Goal: Information Seeking & Learning: Learn about a topic

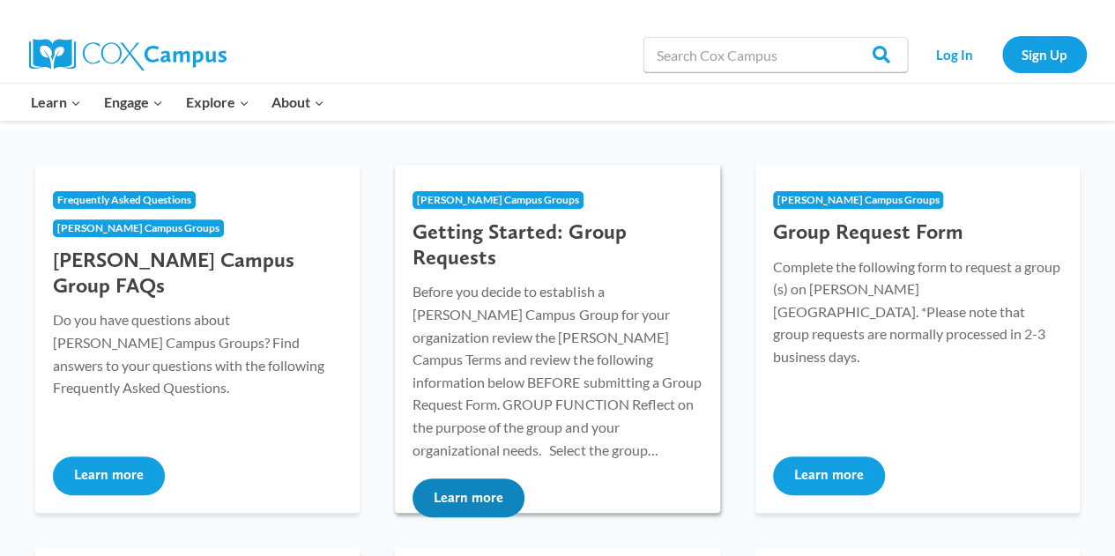
scroll to position [193, 0]
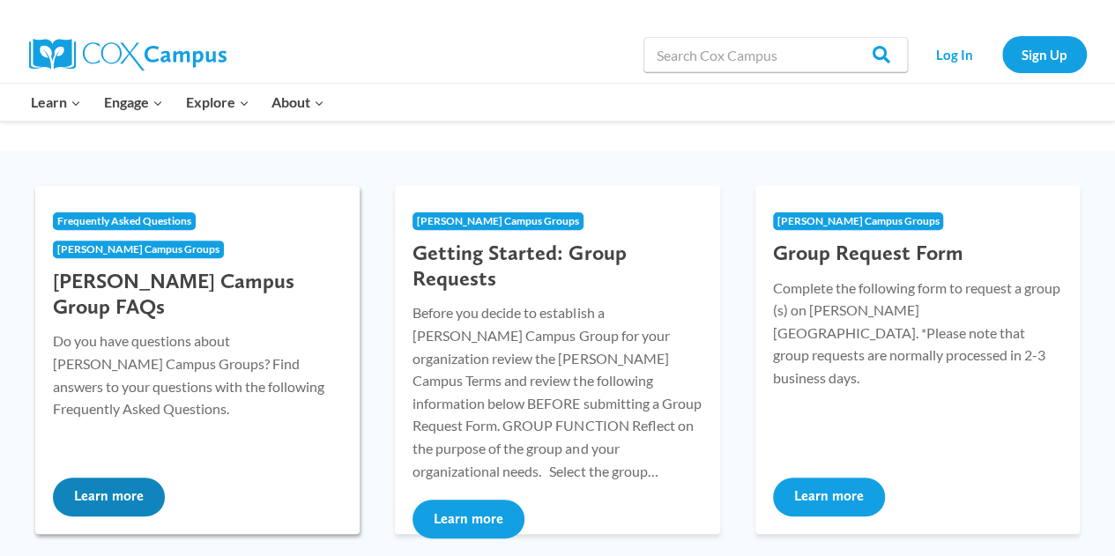
click at [118, 494] on button "Learn more" at bounding box center [109, 497] width 112 height 39
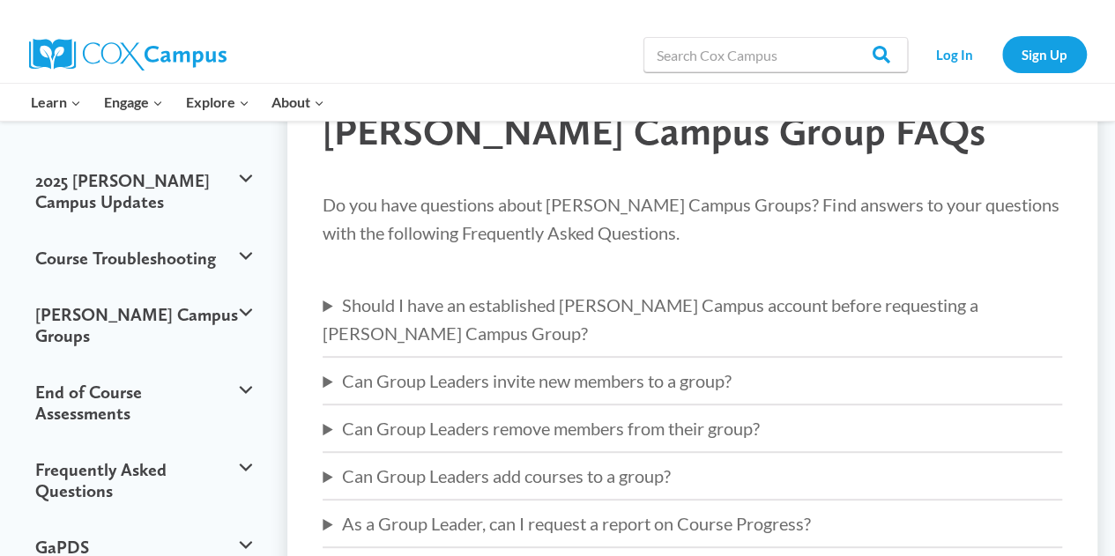
scroll to position [153, 0]
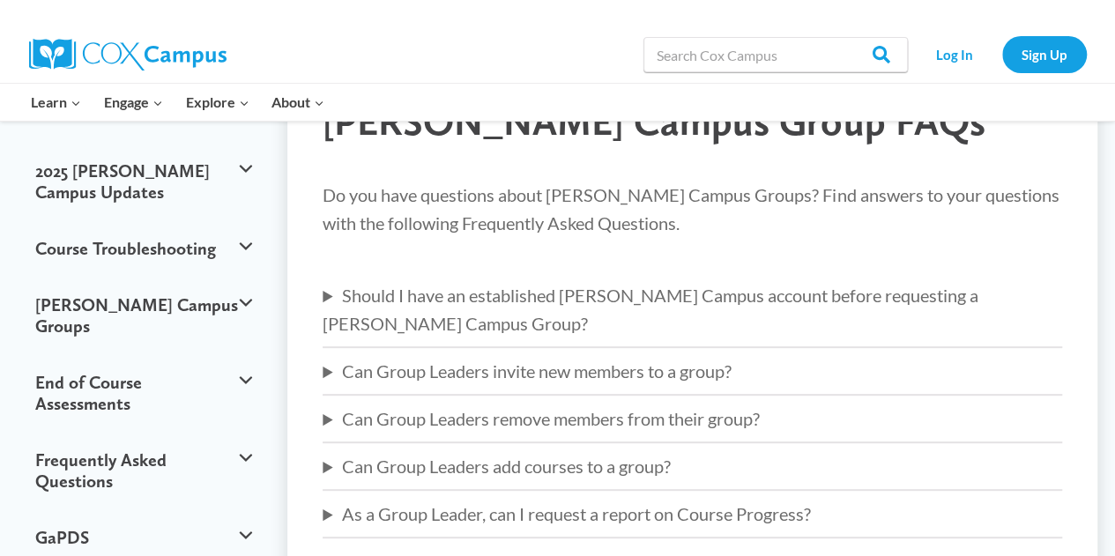
click at [652, 278] on div at bounding box center [692, 268] width 739 height 26
click at [645, 293] on summary "Should I have an established Cox Campus account before requesting a Cox Campus …" at bounding box center [692, 309] width 739 height 56
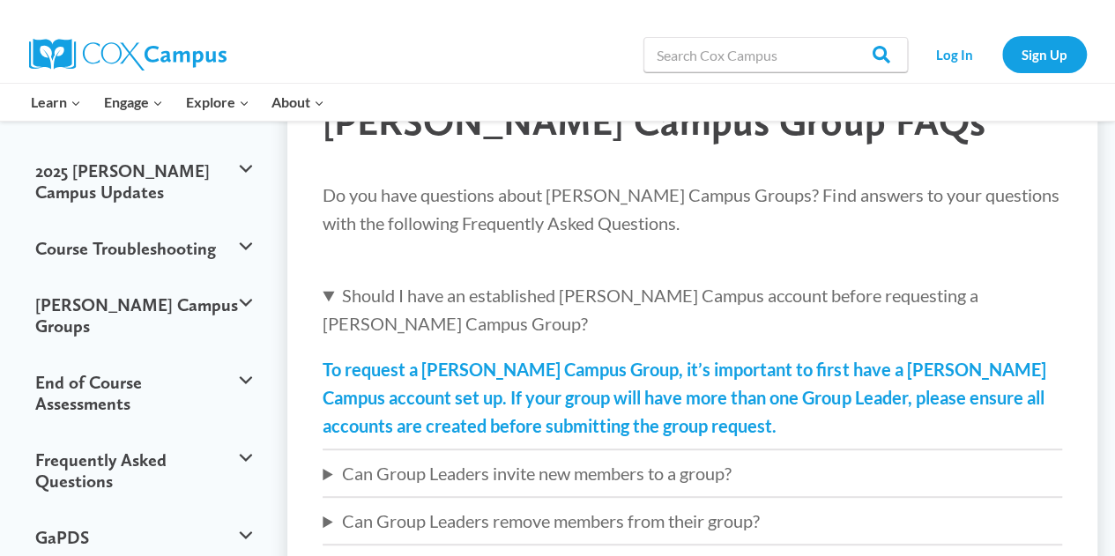
click at [611, 459] on div "Do you have questions about Cox Campus Groups? Find answers to your questions w…" at bounding box center [692, 467] width 739 height 573
click at [605, 459] on summary "Can Group Leaders invite new members to a group?" at bounding box center [692, 473] width 739 height 28
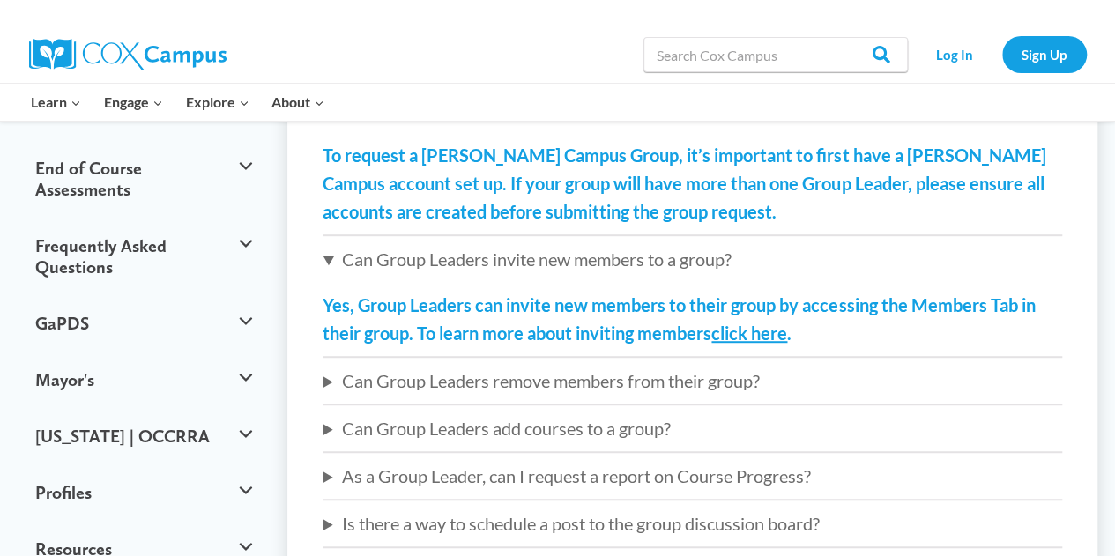
scroll to position [368, 0]
click at [663, 366] on summary "Can Group Leaders remove members from their group?" at bounding box center [692, 380] width 739 height 28
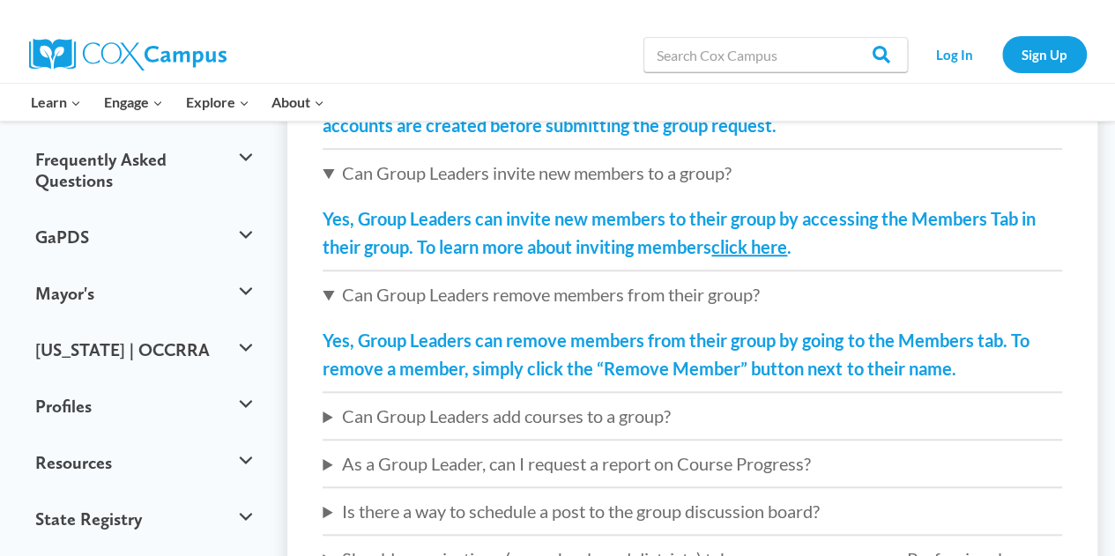
scroll to position [484, 0]
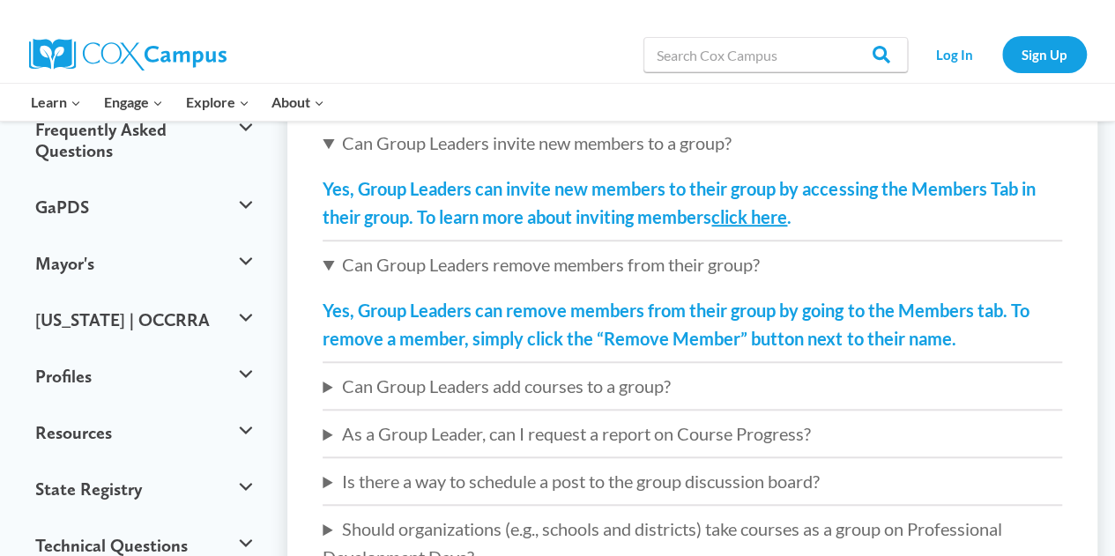
click at [650, 372] on summary "Can Group Leaders add courses to a group?" at bounding box center [692, 386] width 739 height 28
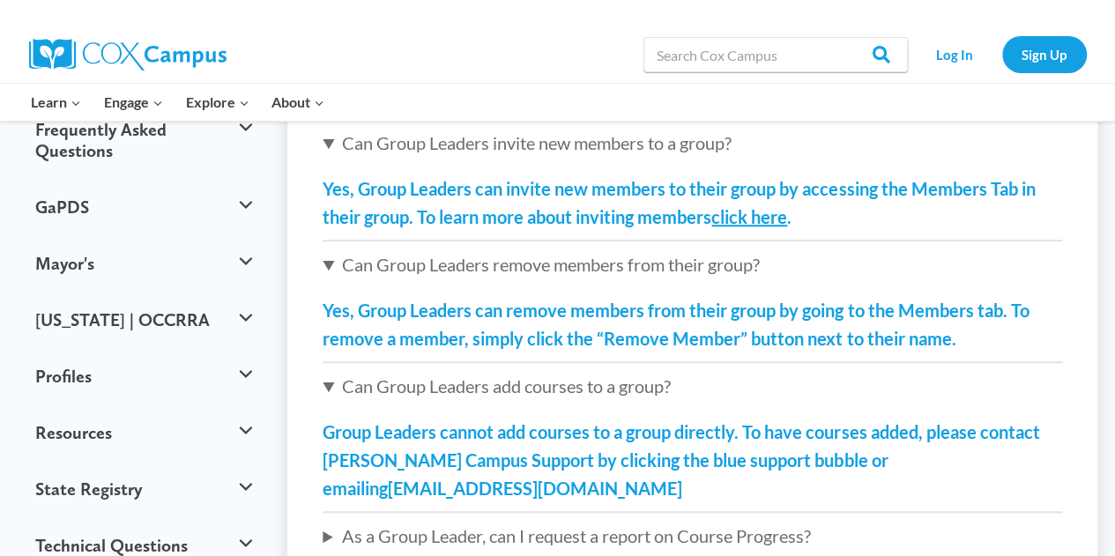
click at [625, 522] on summary "As a Group Leader, can I request a report on Course Progress?" at bounding box center [692, 536] width 739 height 28
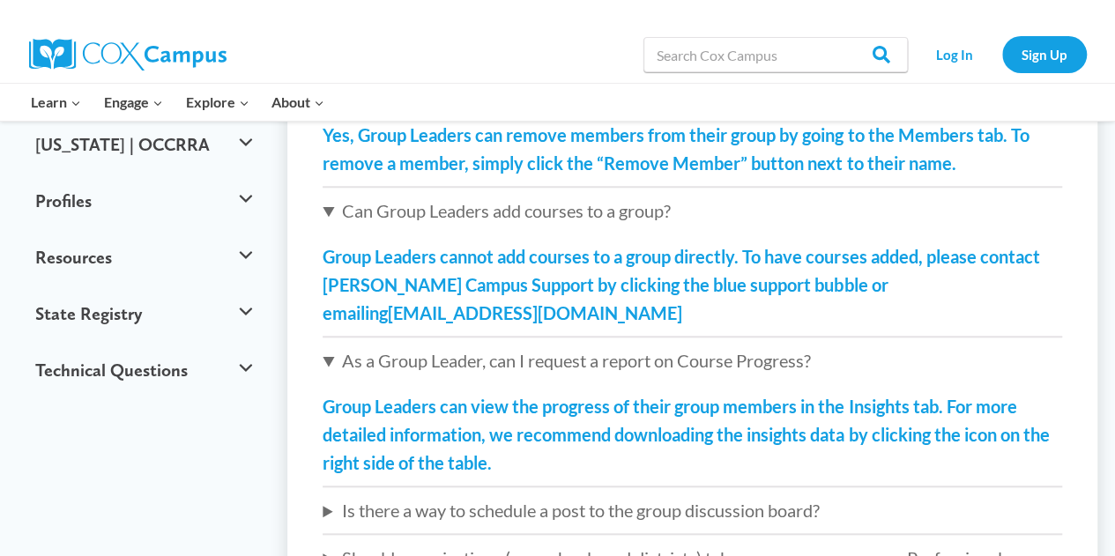
scroll to position [660, 0]
click at [617, 495] on summary "Is there a way to schedule a post to the group discussion board?" at bounding box center [692, 509] width 739 height 28
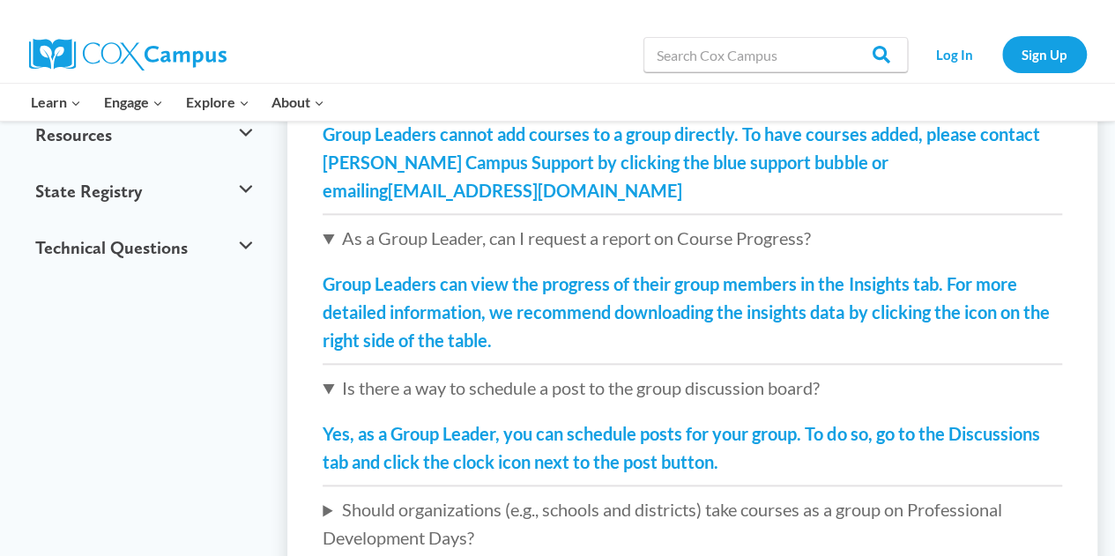
scroll to position [782, 0]
click at [594, 494] on summary "Should organizations (e.g., schools and districts) take courses as a group on P…" at bounding box center [692, 522] width 739 height 56
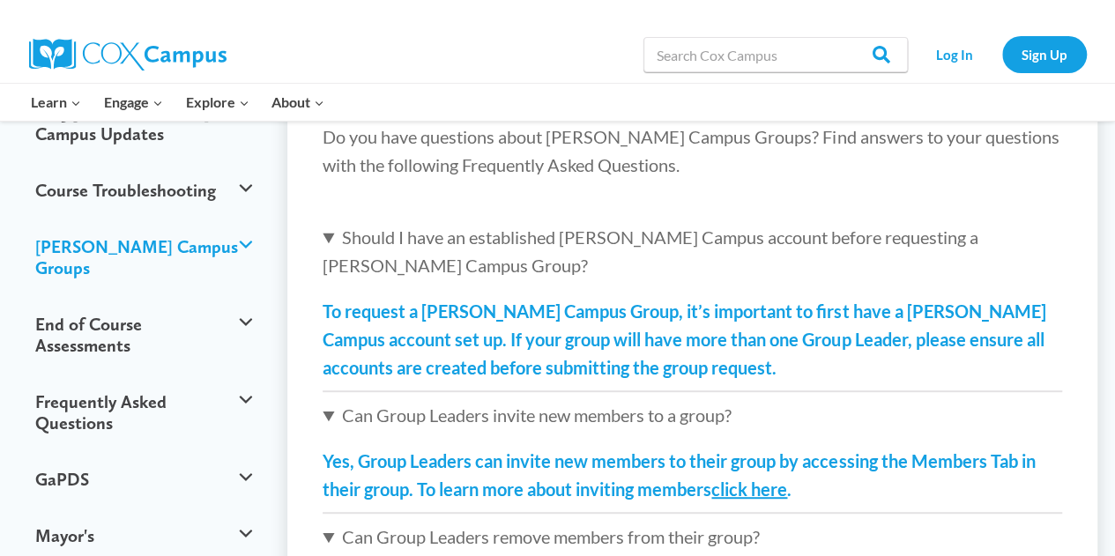
scroll to position [213, 0]
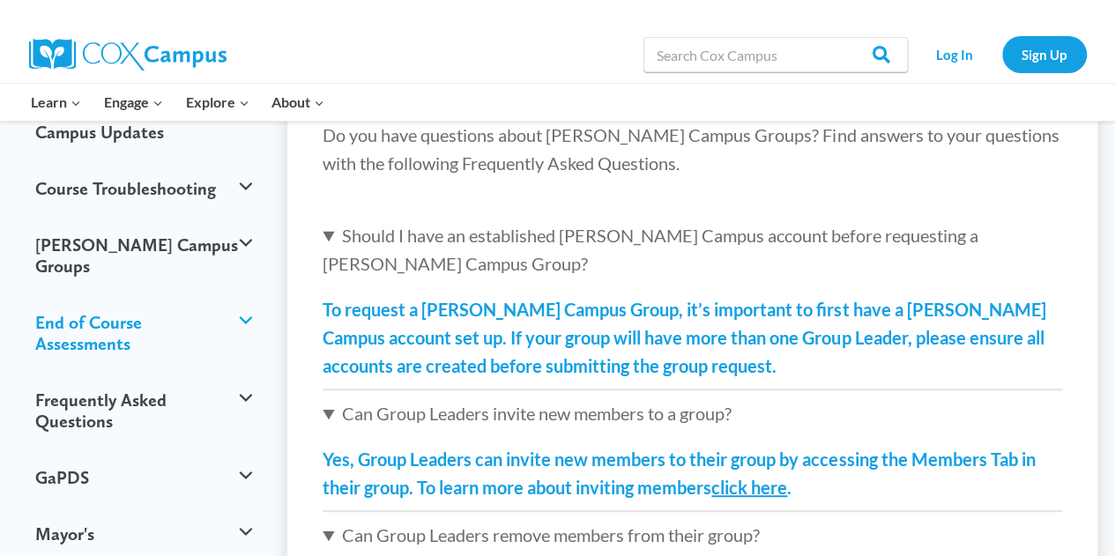
click at [234, 294] on button "End of Course Assessments" at bounding box center [143, 333] width 234 height 78
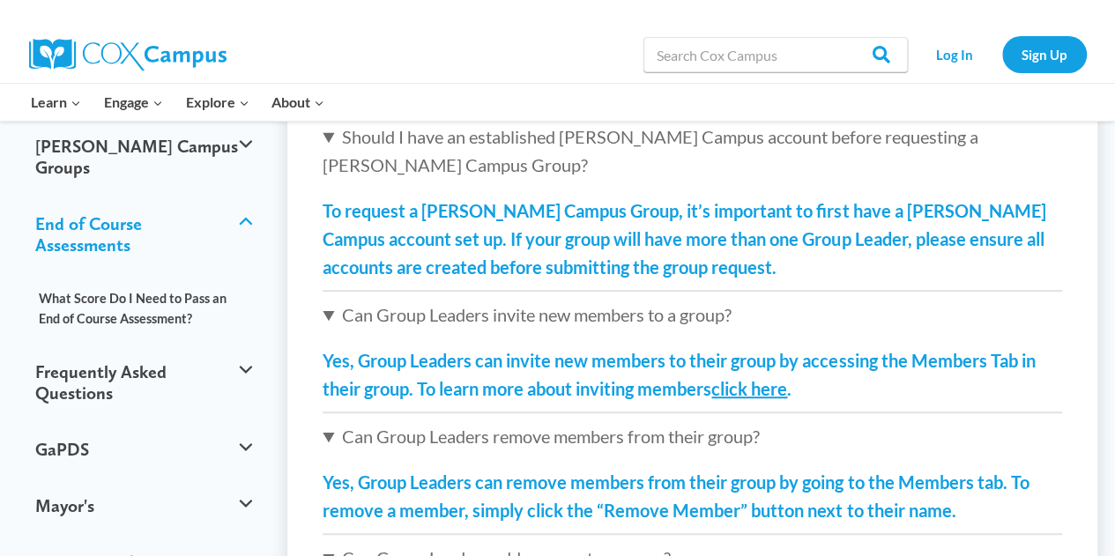
scroll to position [316, 0]
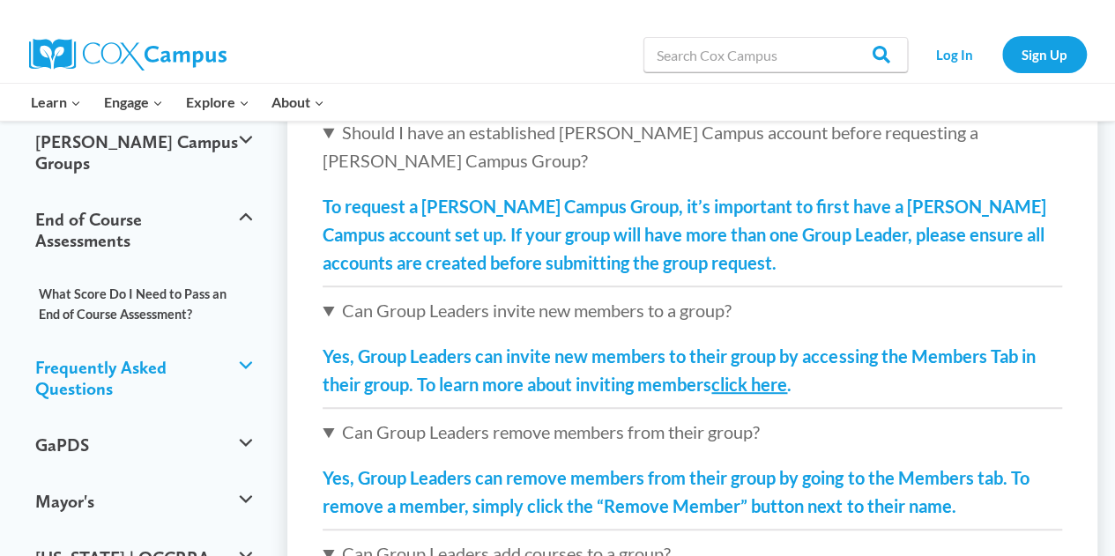
click at [246, 339] on button "Frequently Asked Questions" at bounding box center [143, 378] width 234 height 78
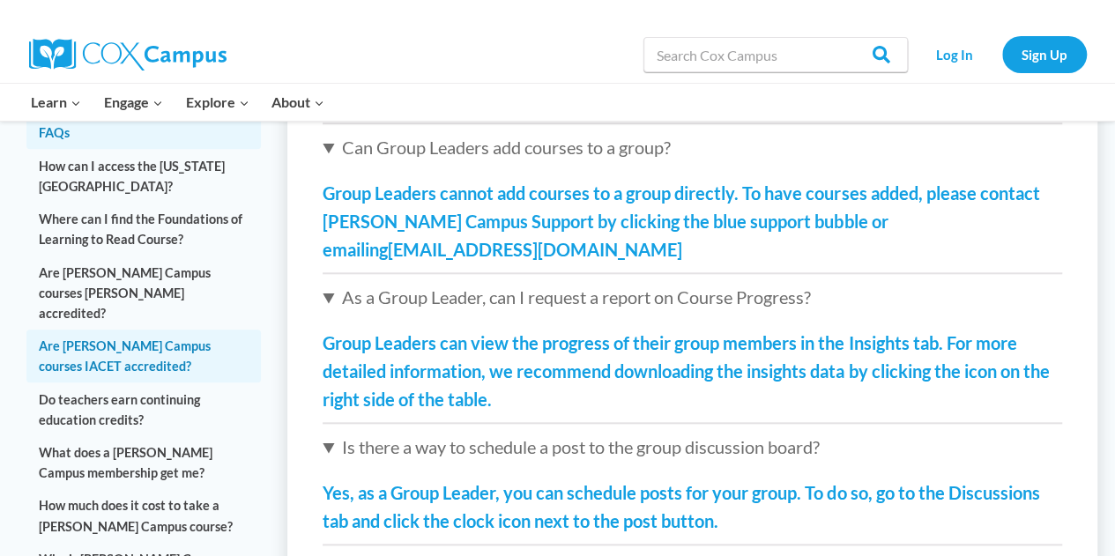
scroll to position [722, 0]
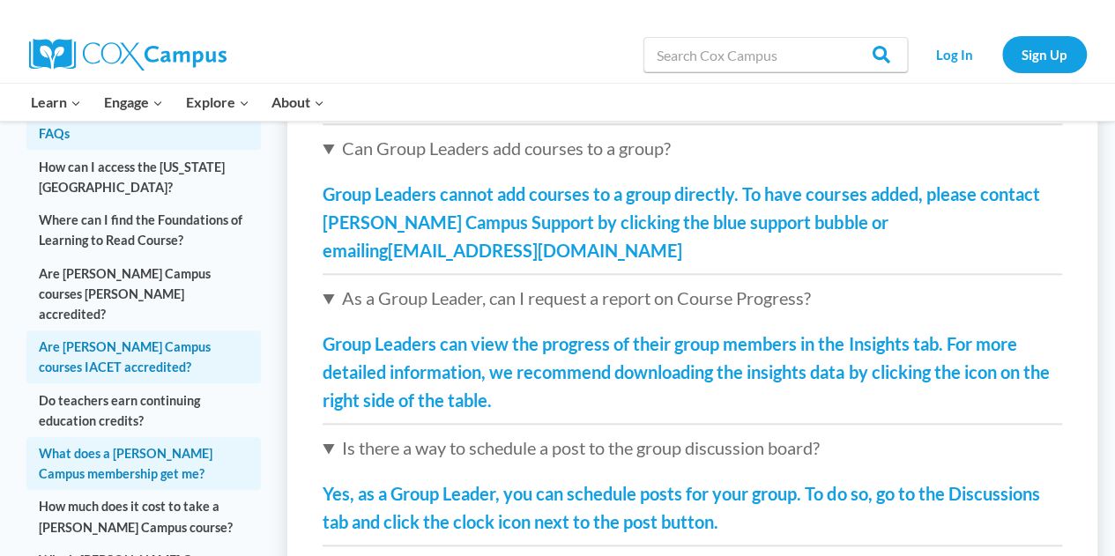
click at [158, 437] on link "What does a [PERSON_NAME] Campus membership get me?" at bounding box center [143, 463] width 234 height 53
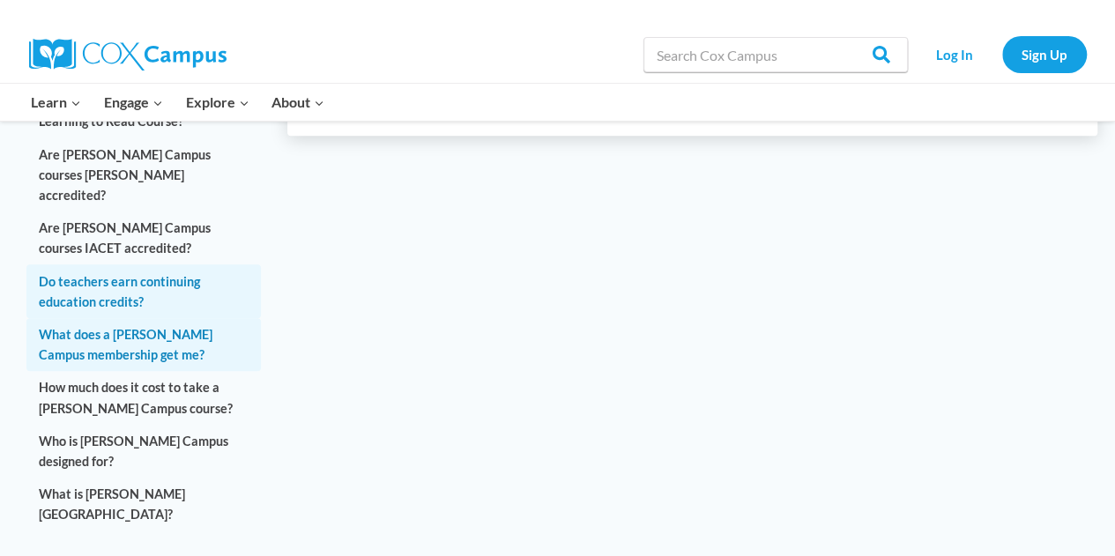
scroll to position [849, 0]
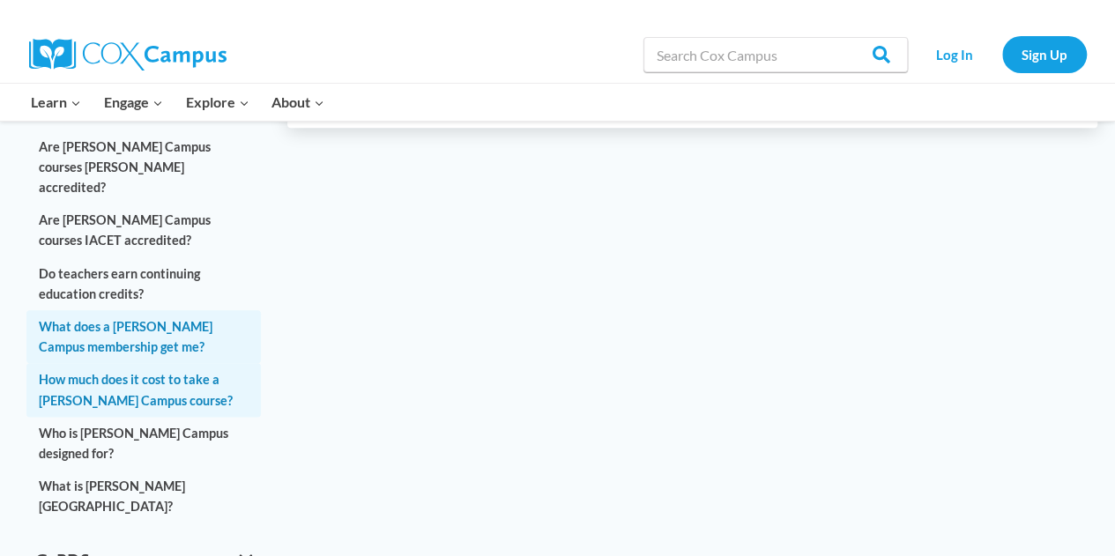
click at [156, 363] on link "How much does it cost to take a Cox Campus course?" at bounding box center [143, 389] width 234 height 53
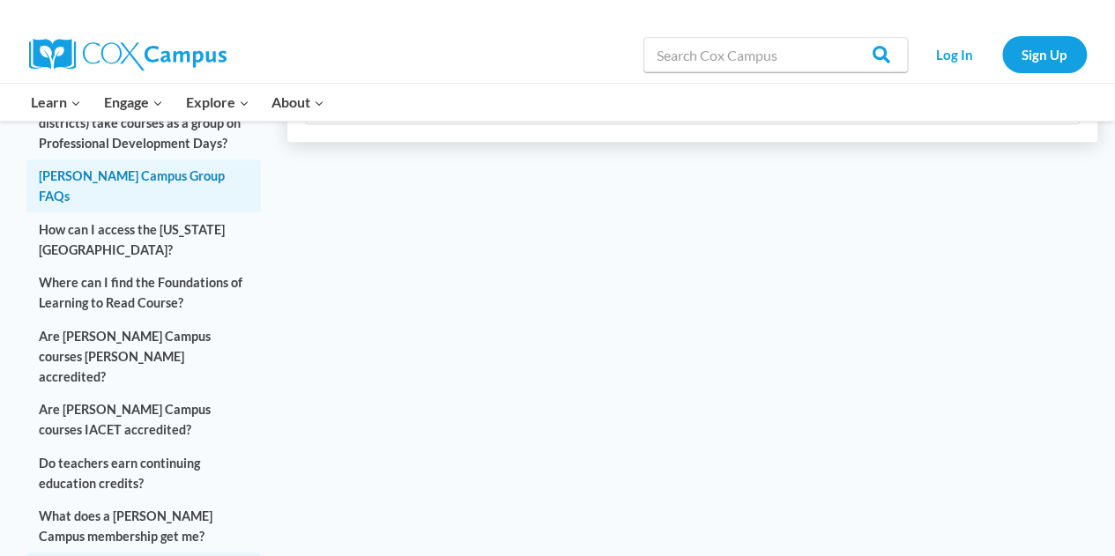
scroll to position [658, 0]
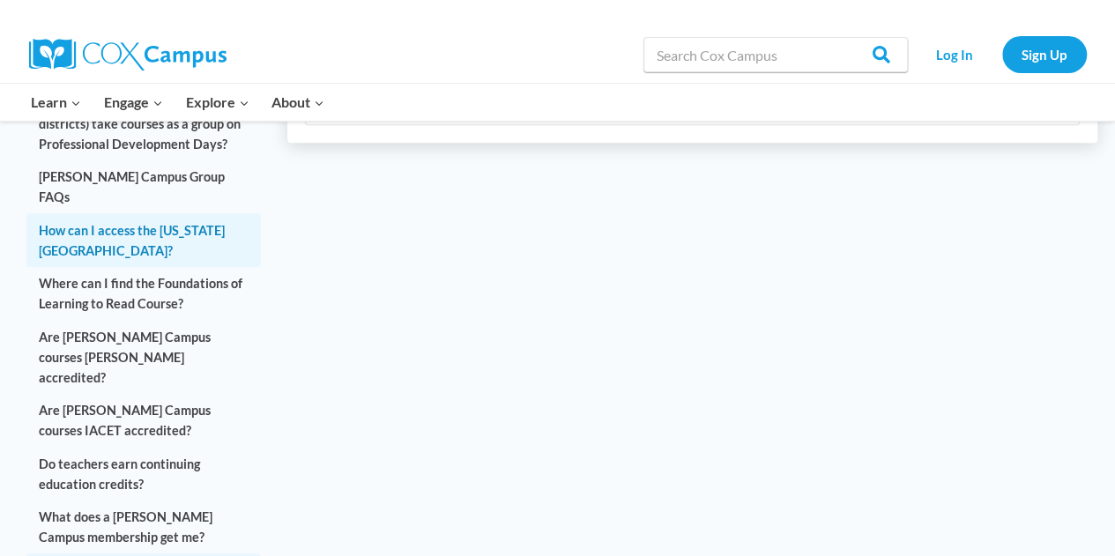
click at [122, 213] on link "How can I access the Georgia Literacy Academy?" at bounding box center [143, 239] width 234 height 53
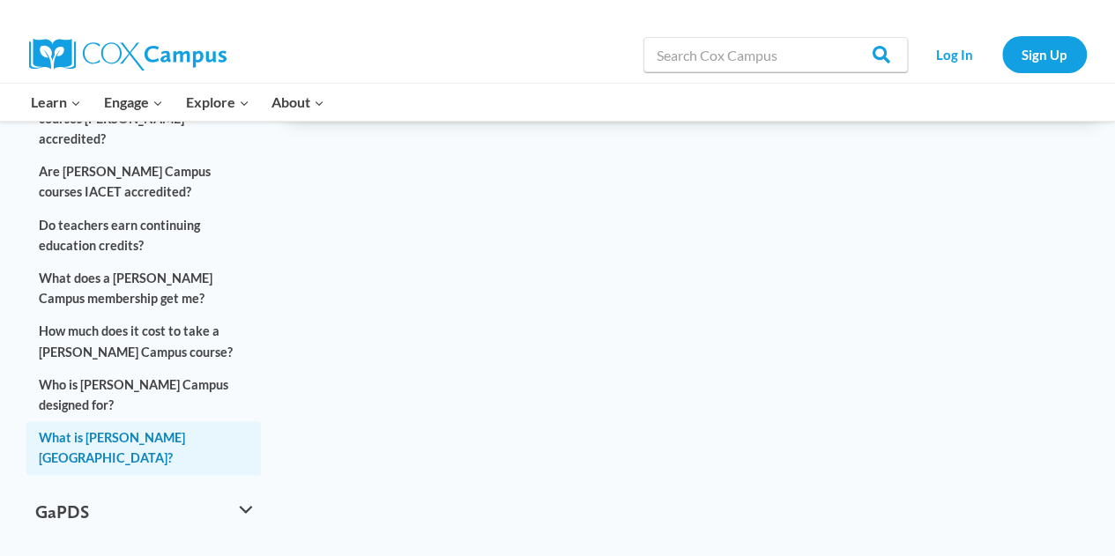
scroll to position [899, 0]
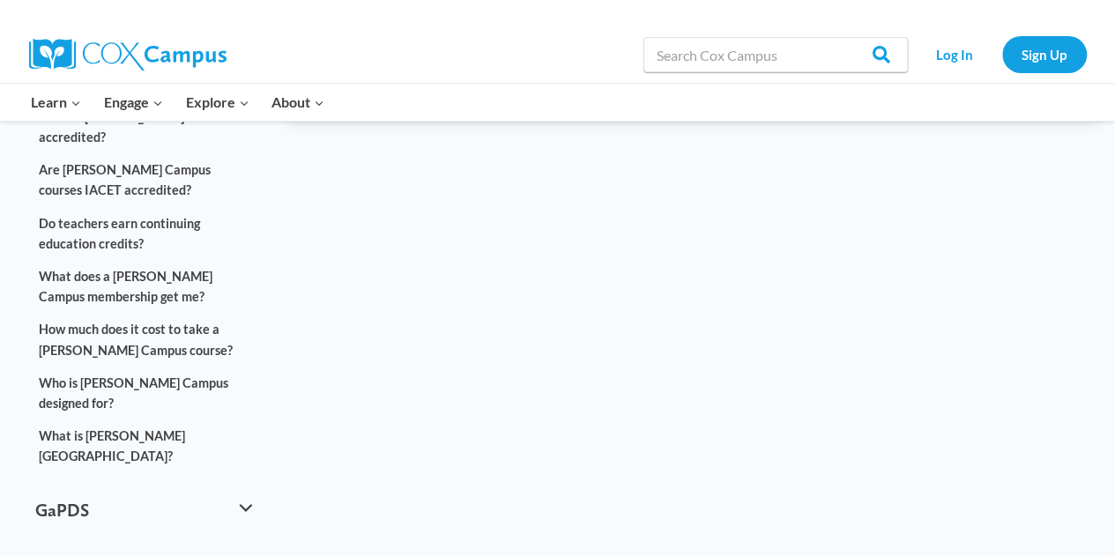
click at [253, 538] on button "Mayor's" at bounding box center [143, 566] width 234 height 56
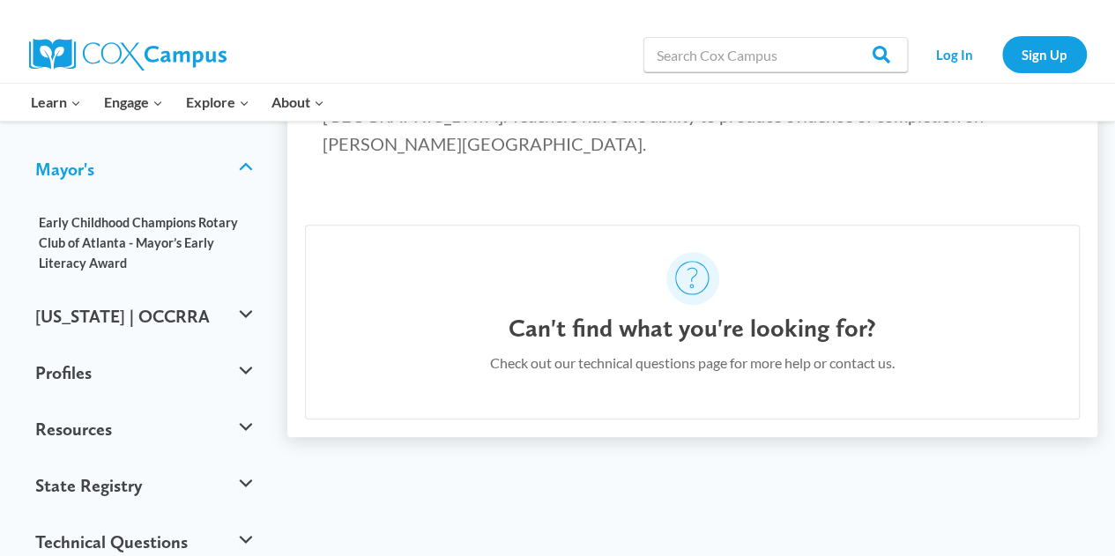
scroll to position [579, 0]
click at [89, 344] on button "Profiles" at bounding box center [143, 372] width 234 height 56
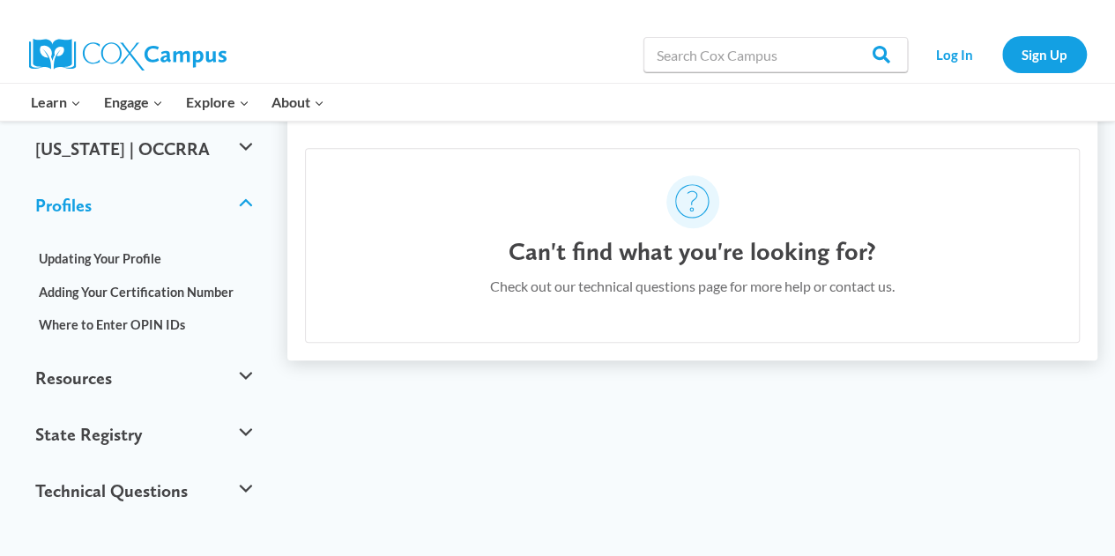
scroll to position [702, 0]
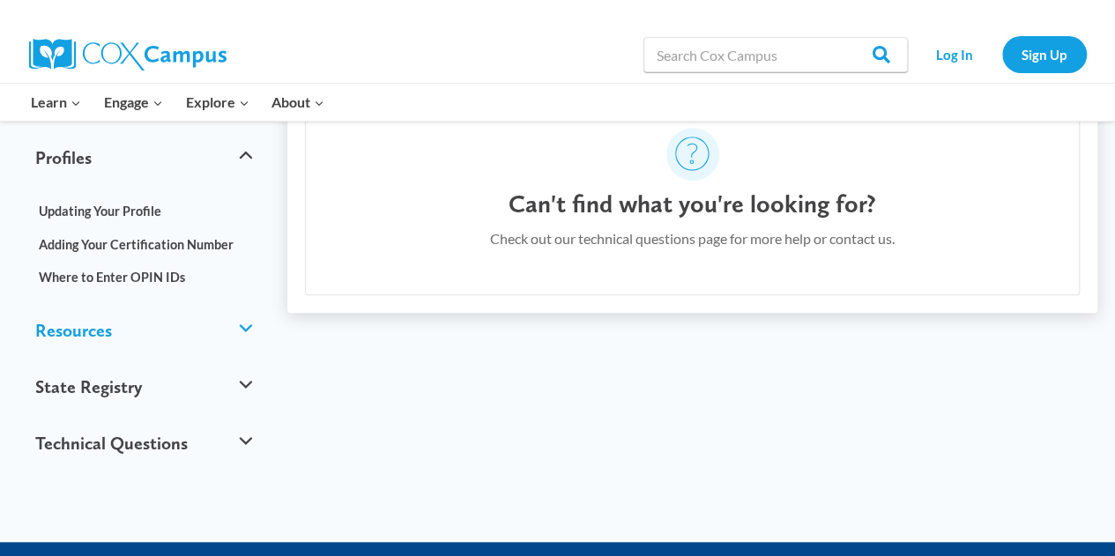
click at [78, 302] on button "Resources" at bounding box center [143, 330] width 234 height 56
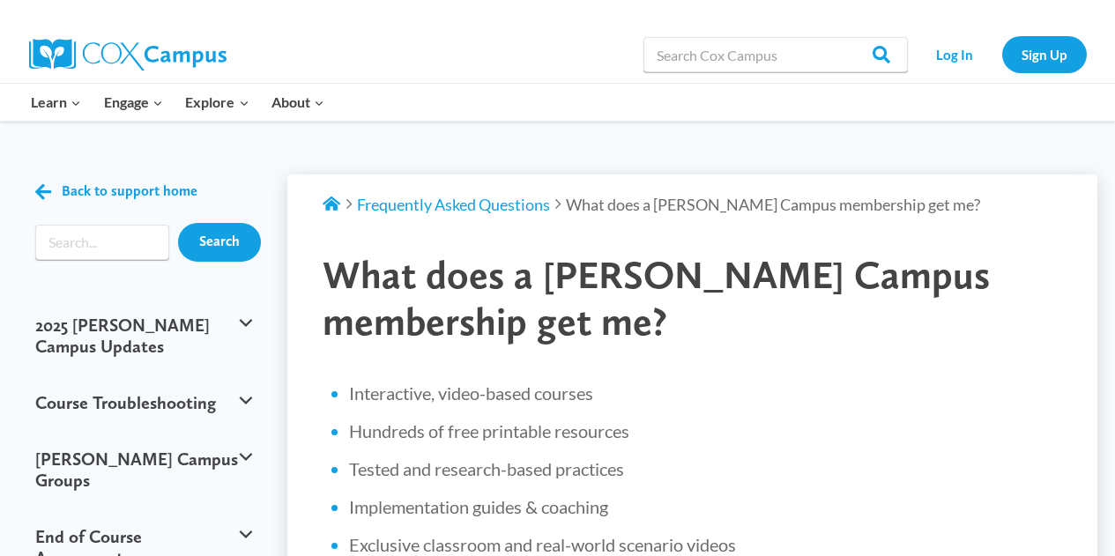
scroll to position [840, 0]
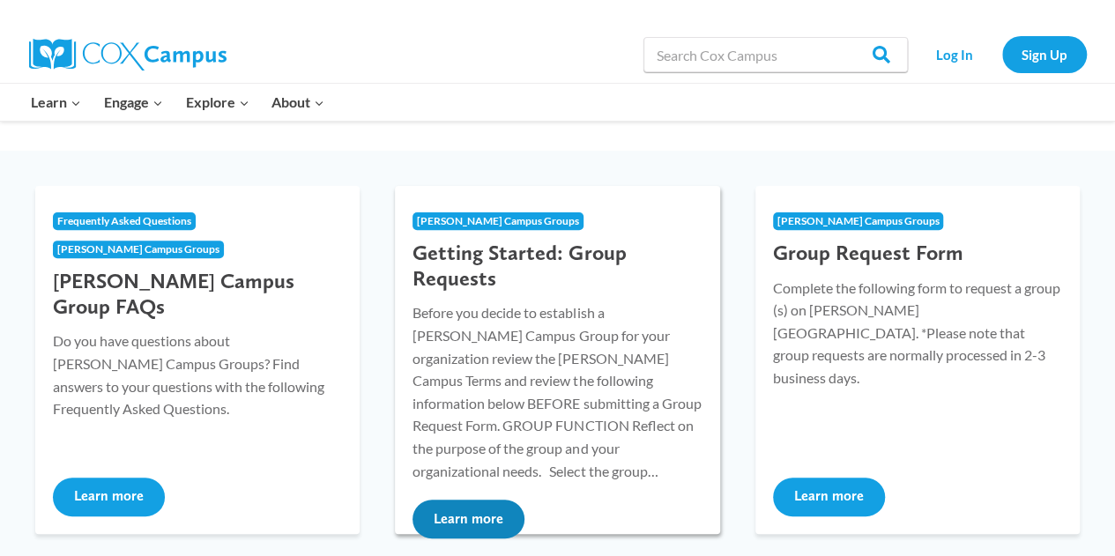
click at [447, 500] on button "Learn more" at bounding box center [468, 519] width 112 height 39
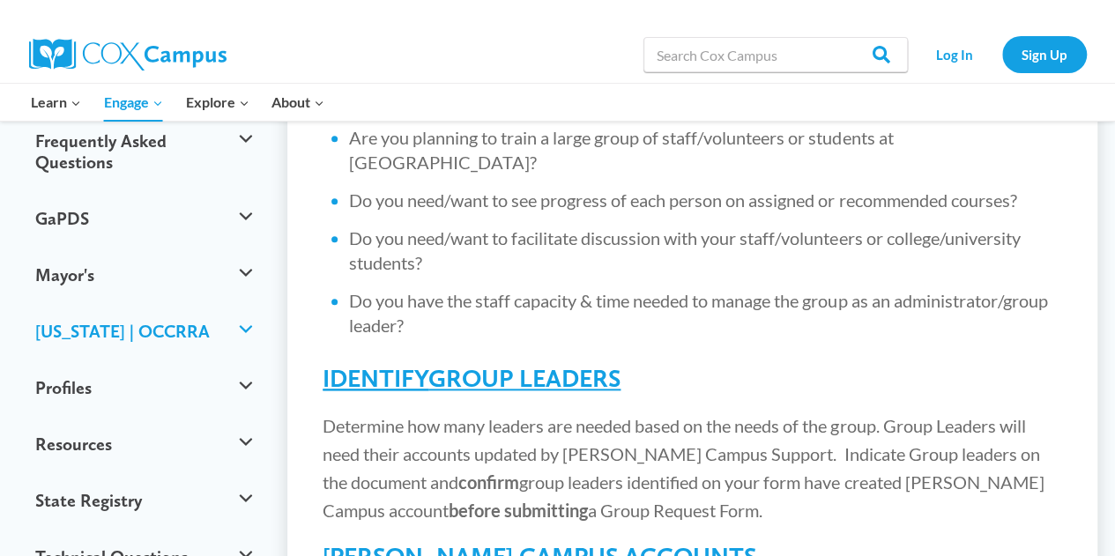
scroll to position [852, 0]
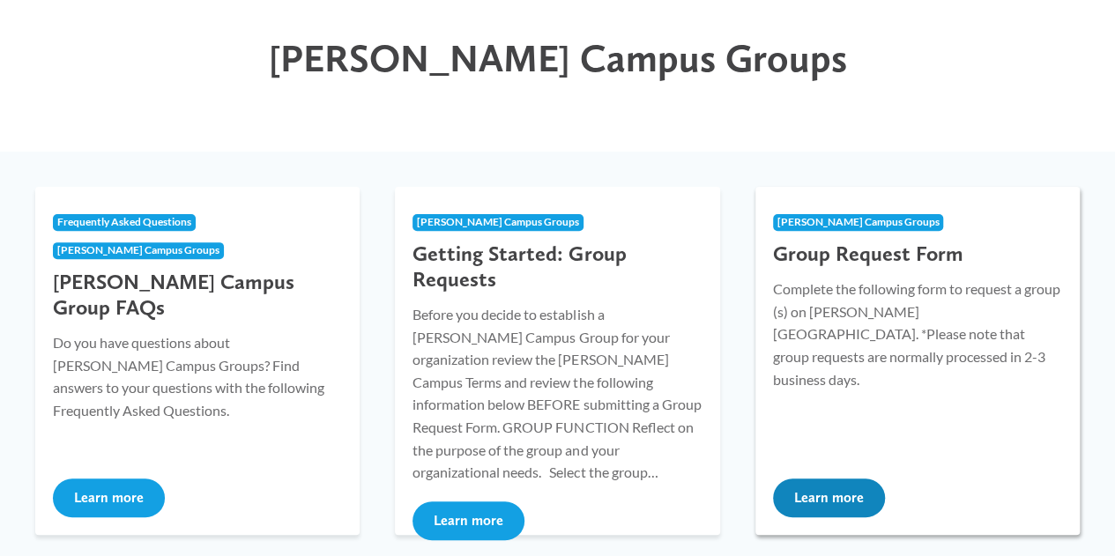
scroll to position [193, 0]
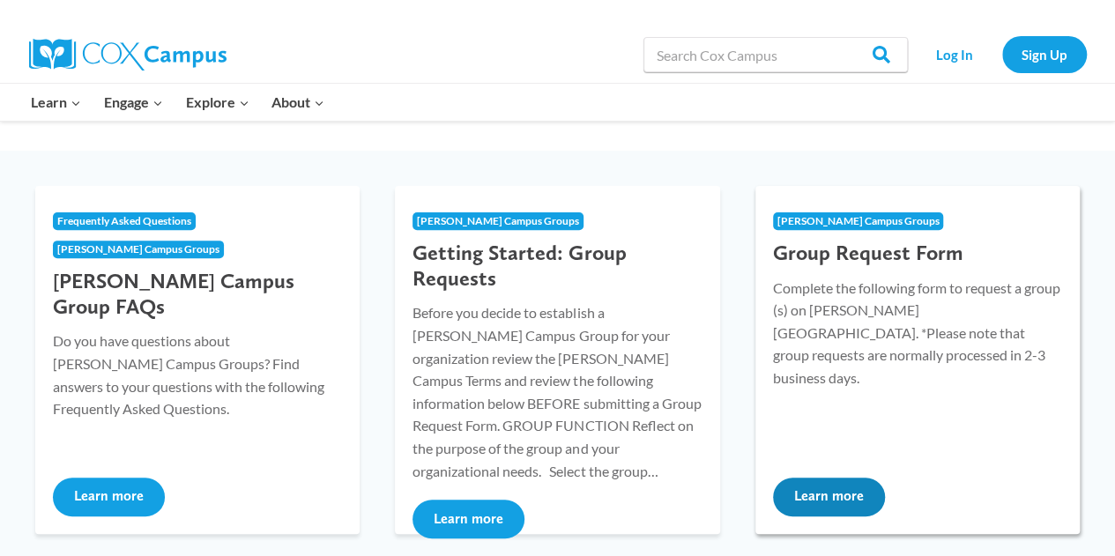
click at [848, 484] on button "Learn more" at bounding box center [829, 497] width 112 height 39
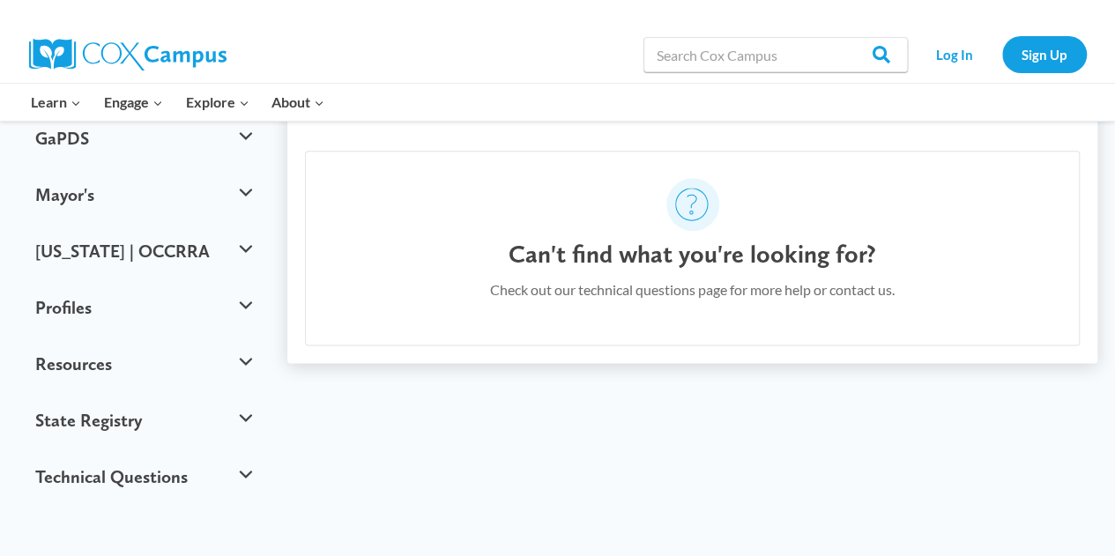
scroll to position [975, 0]
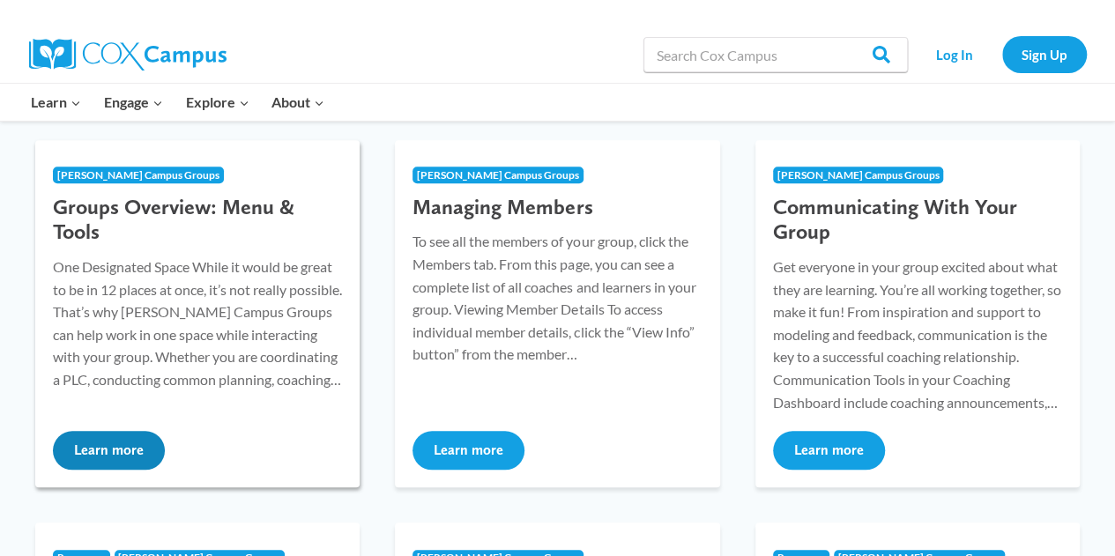
click at [134, 456] on button "Learn more" at bounding box center [109, 450] width 112 height 39
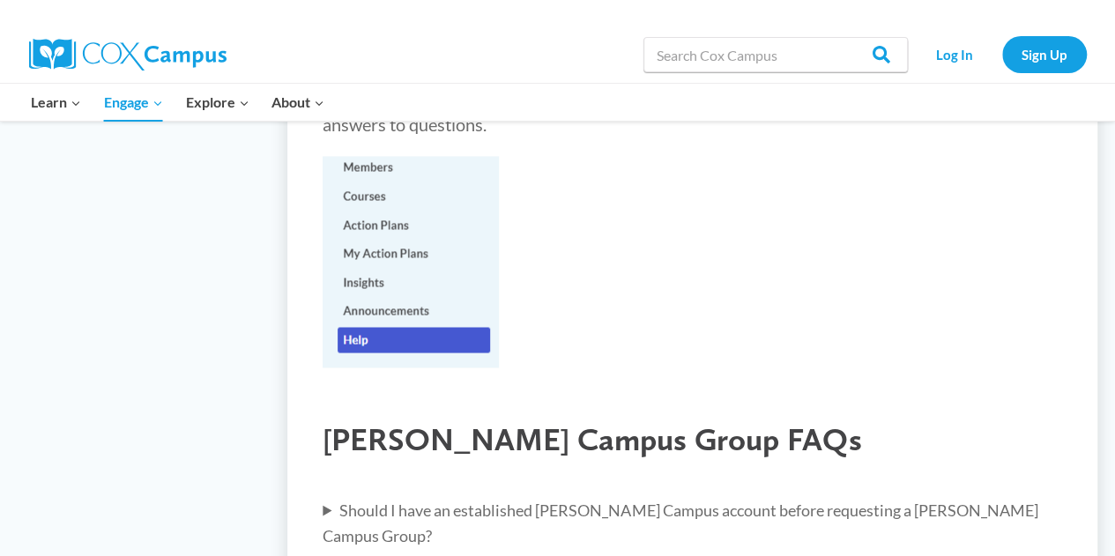
scroll to position [4743, 0]
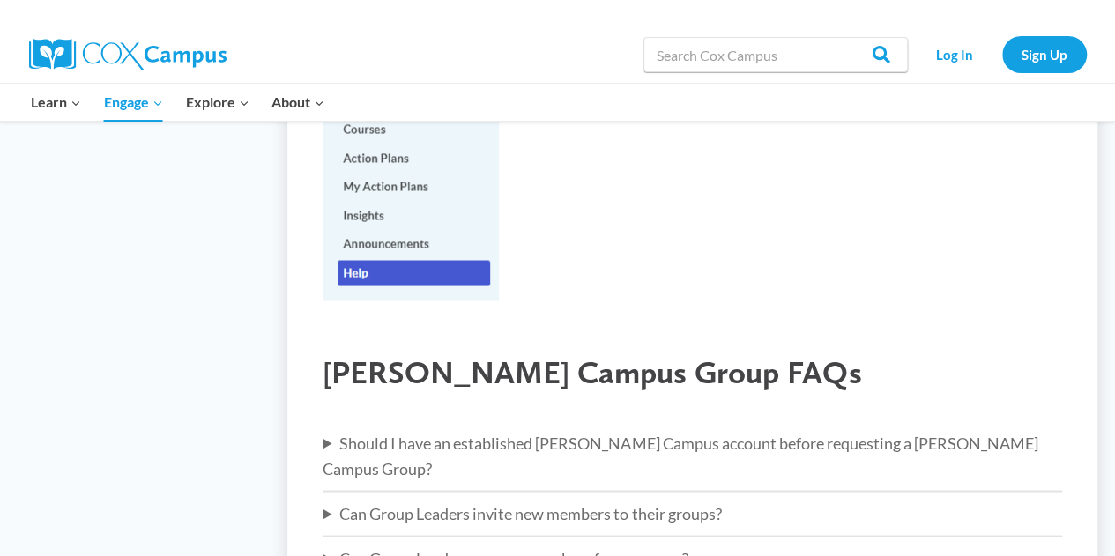
click at [423, 500] on summary "Can Group Leaders invite new members to their groups?" at bounding box center [692, 513] width 739 height 26
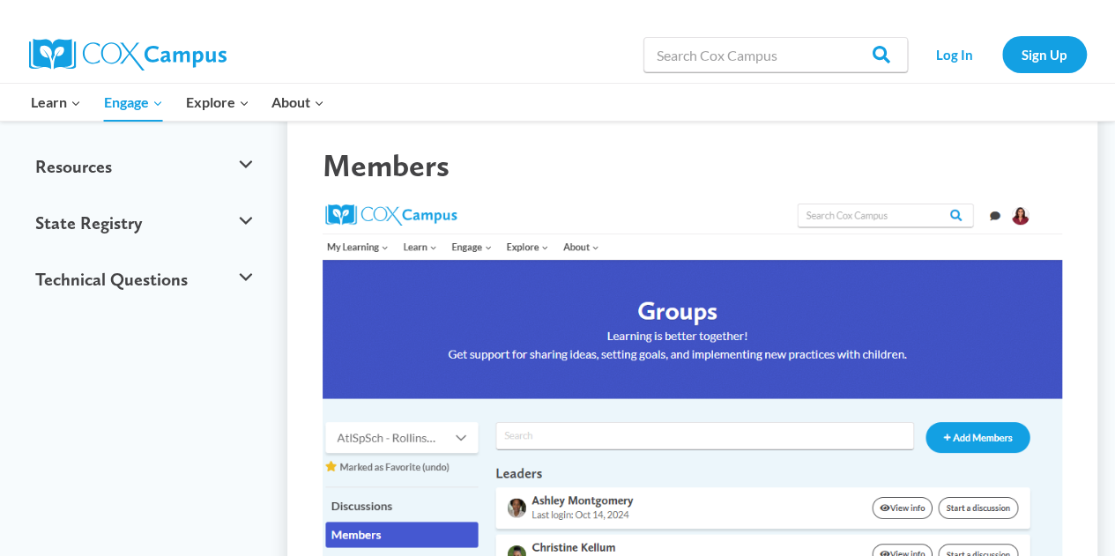
scroll to position [1154, 0]
